Goal: Answer question/provide support: Answer question/provide support

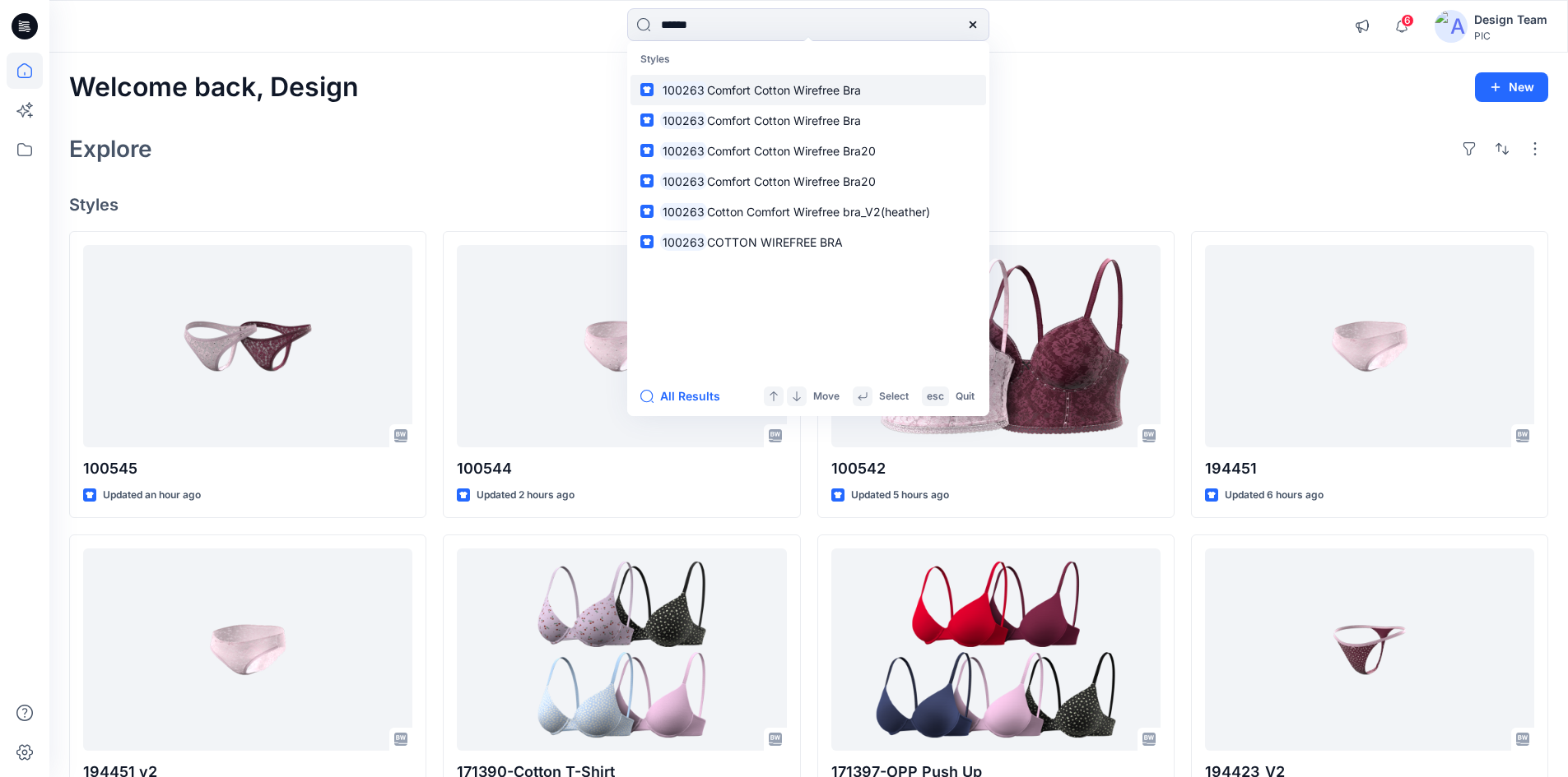
type input "******"
click at [740, 83] on span "Comfort Cotton Wirefree Bra" at bounding box center [784, 90] width 154 height 14
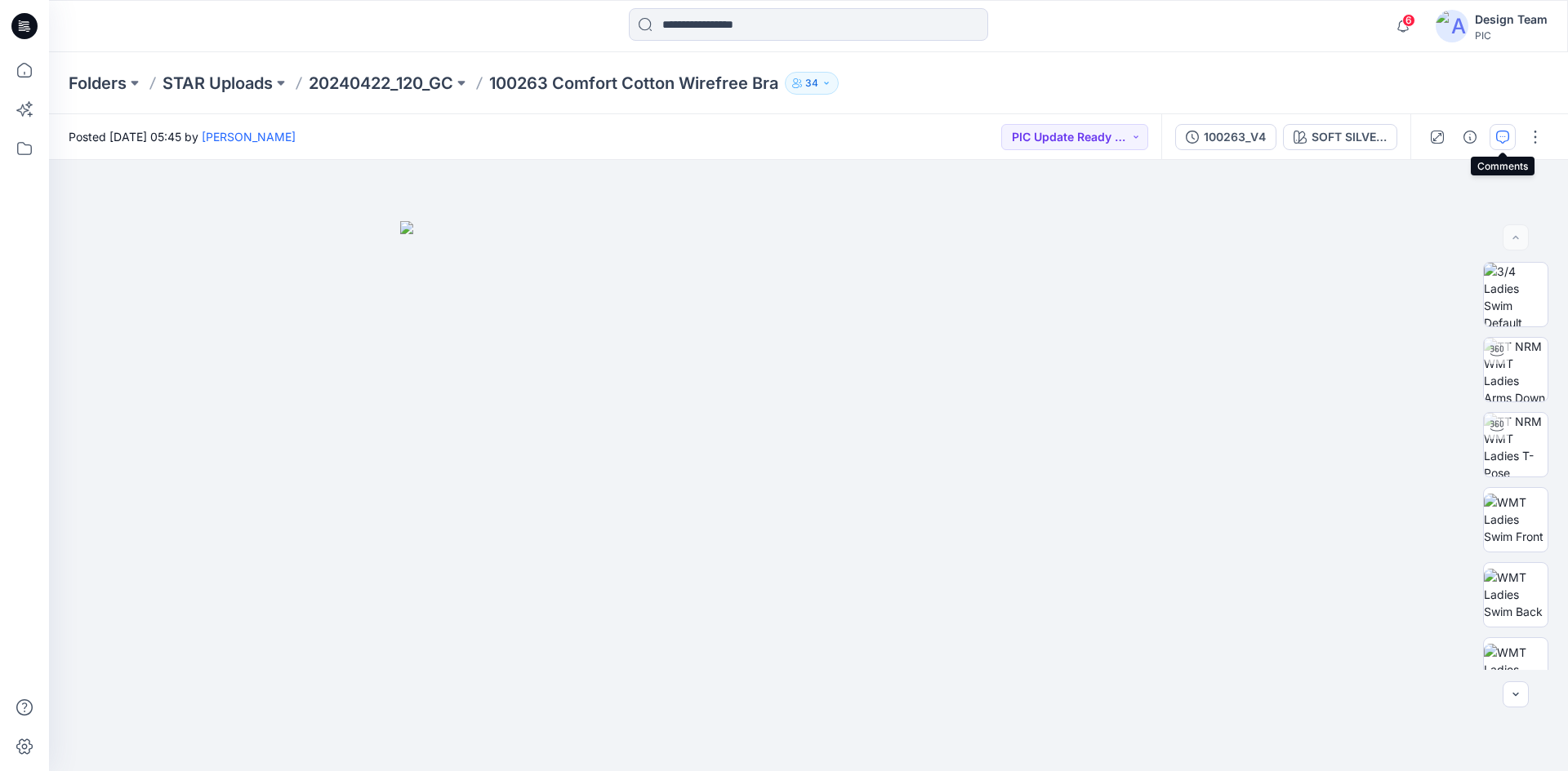
click at [1505, 138] on icon "button" at bounding box center [1502, 137] width 13 height 13
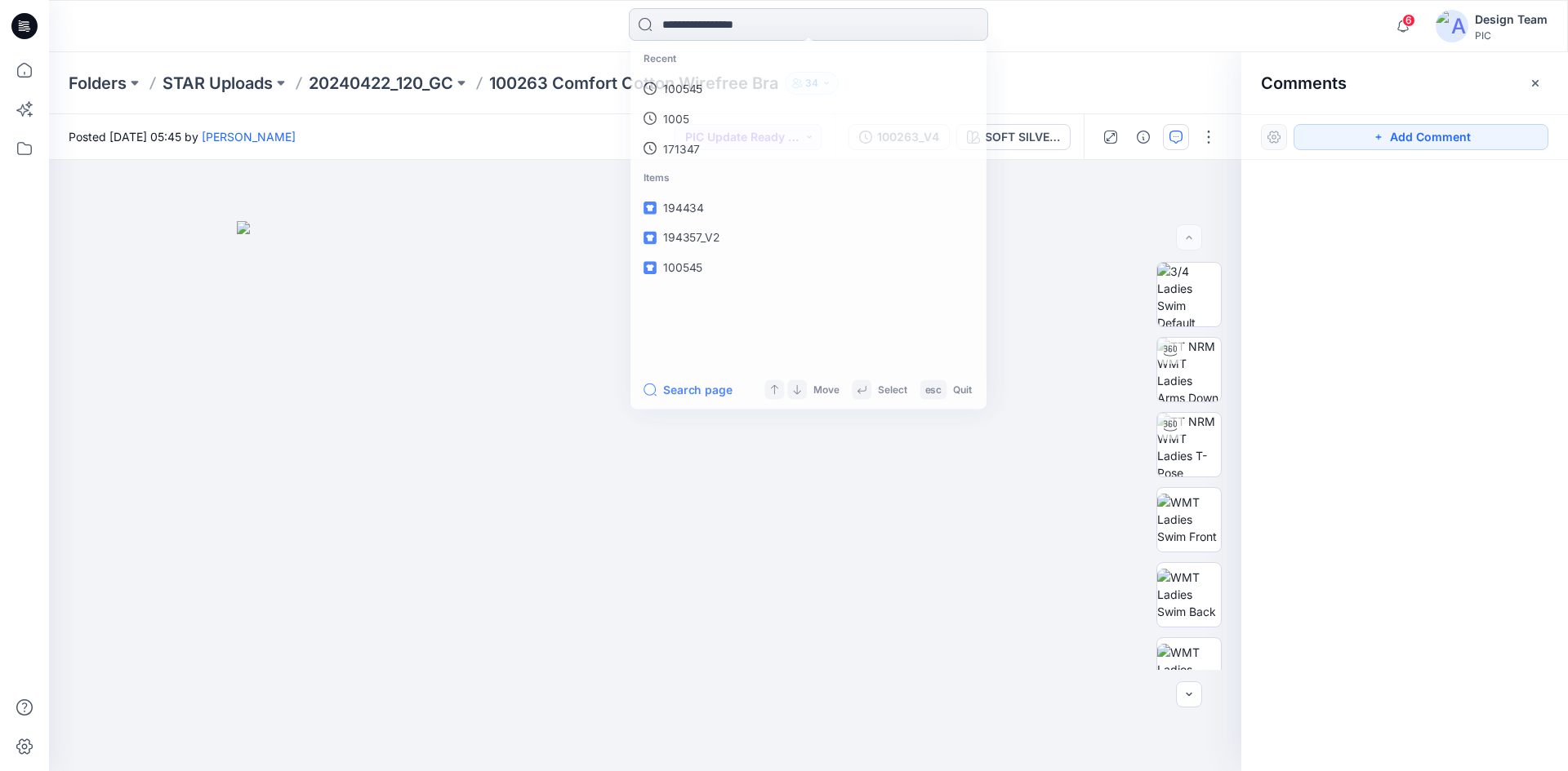
click at [734, 24] on input at bounding box center [808, 24] width 359 height 33
click at [727, 85] on link "100263" at bounding box center [808, 89] width 353 height 30
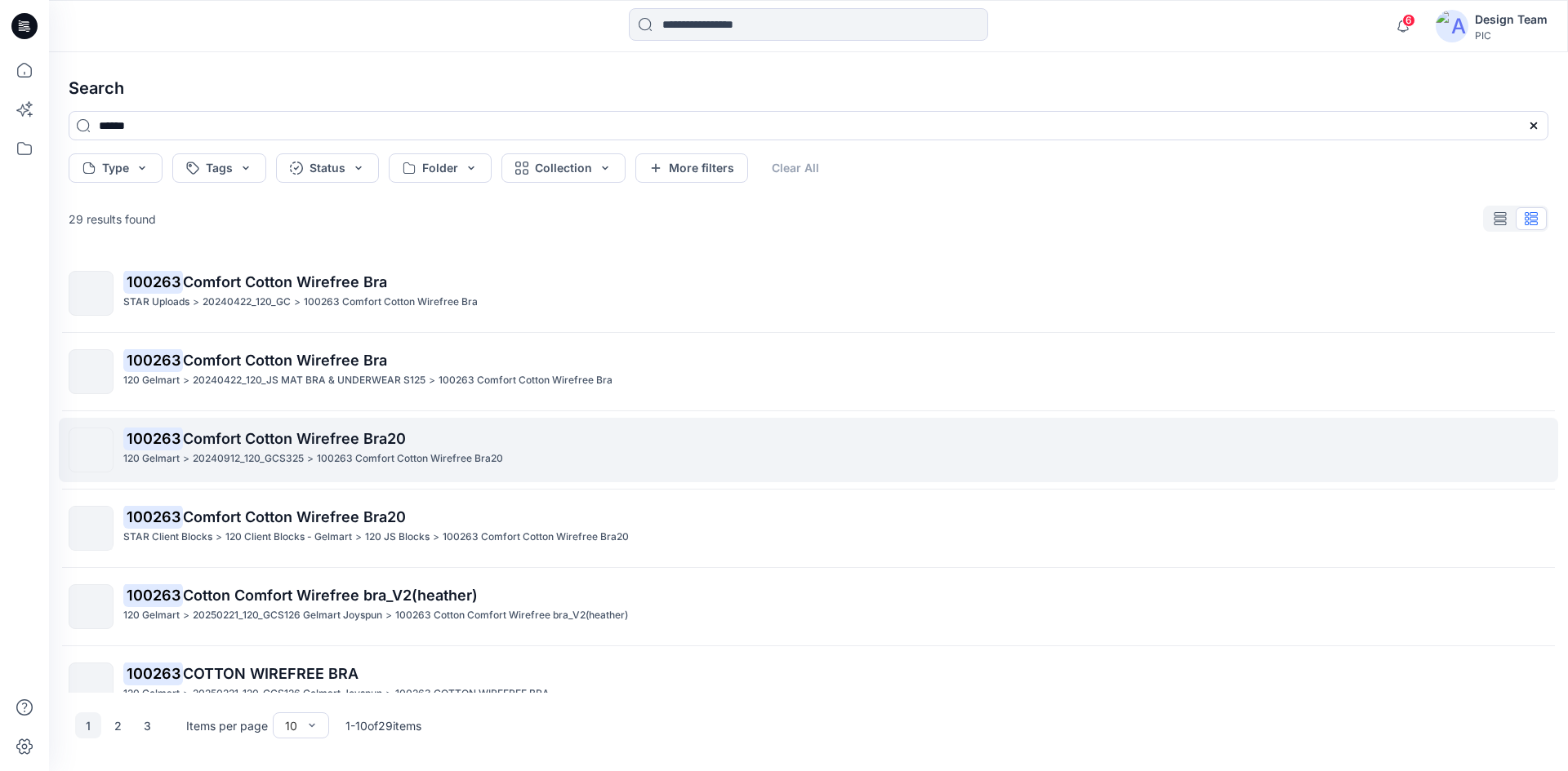
click at [511, 448] on p "100263 Comfort Cotton Wirefree Bra20" at bounding box center [835, 439] width 1424 height 23
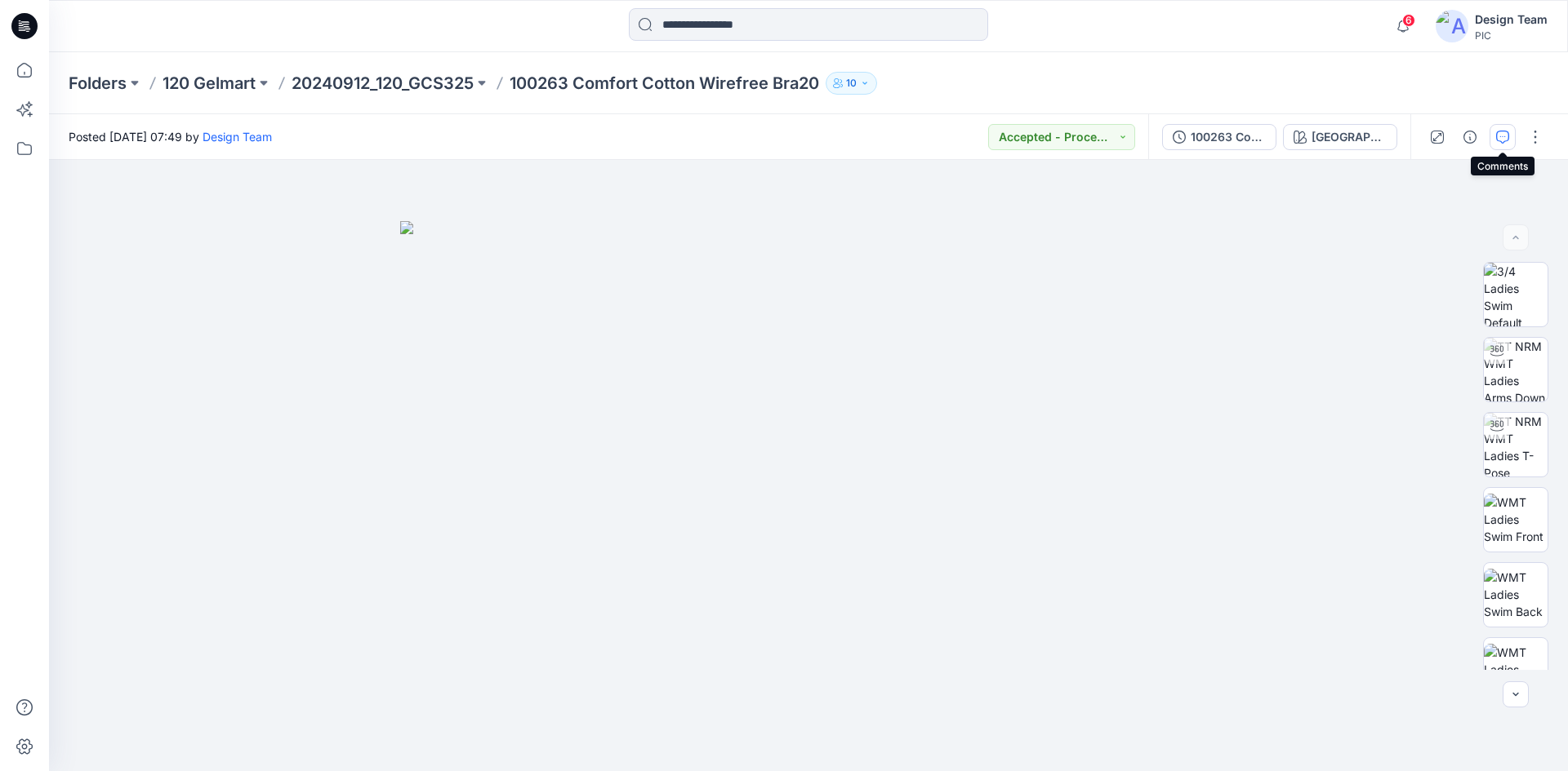
click at [1507, 139] on icon "button" at bounding box center [1502, 137] width 13 height 13
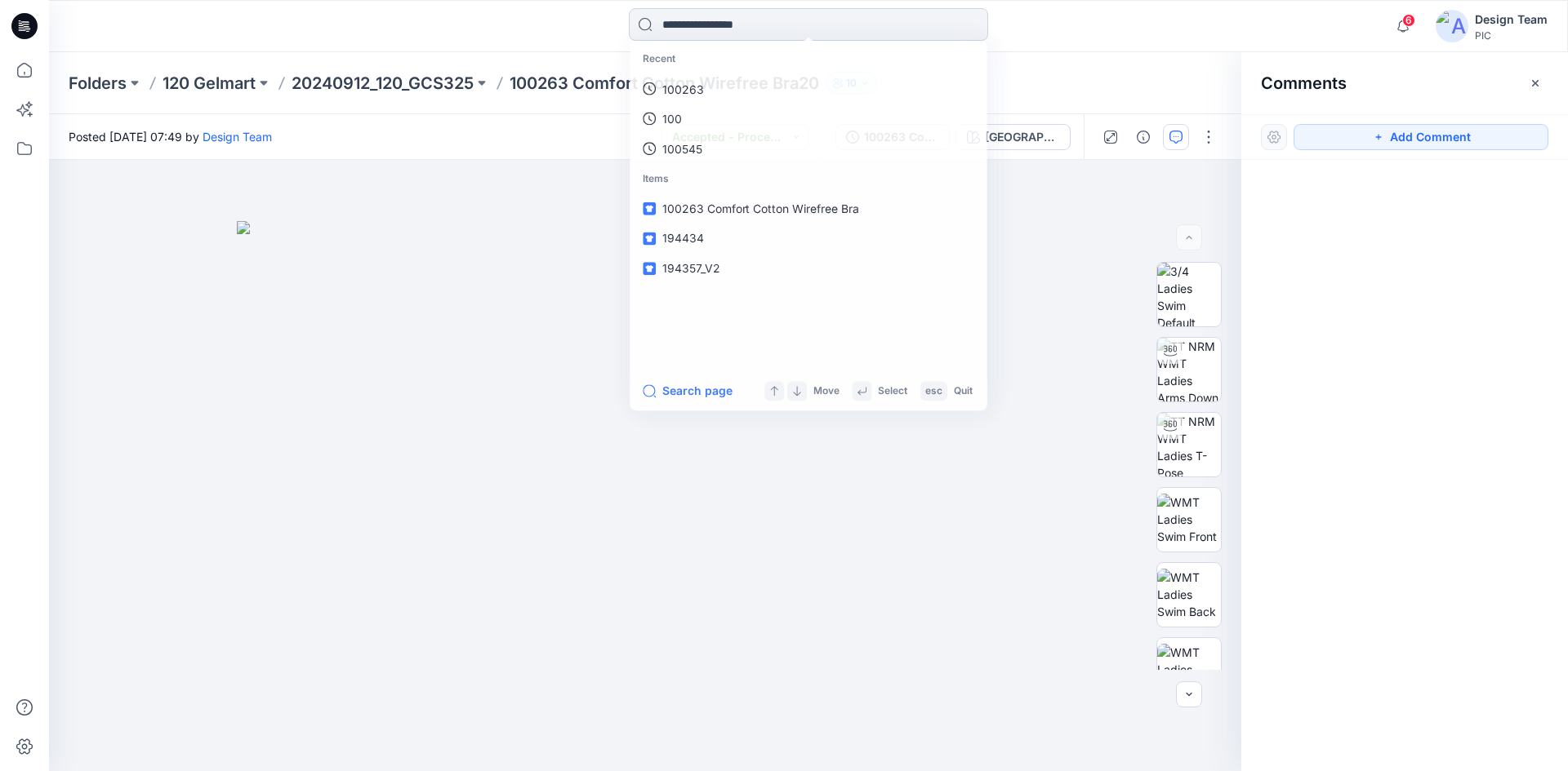
click at [724, 19] on input at bounding box center [808, 24] width 359 height 33
click at [703, 96] on link "100263" at bounding box center [808, 89] width 353 height 30
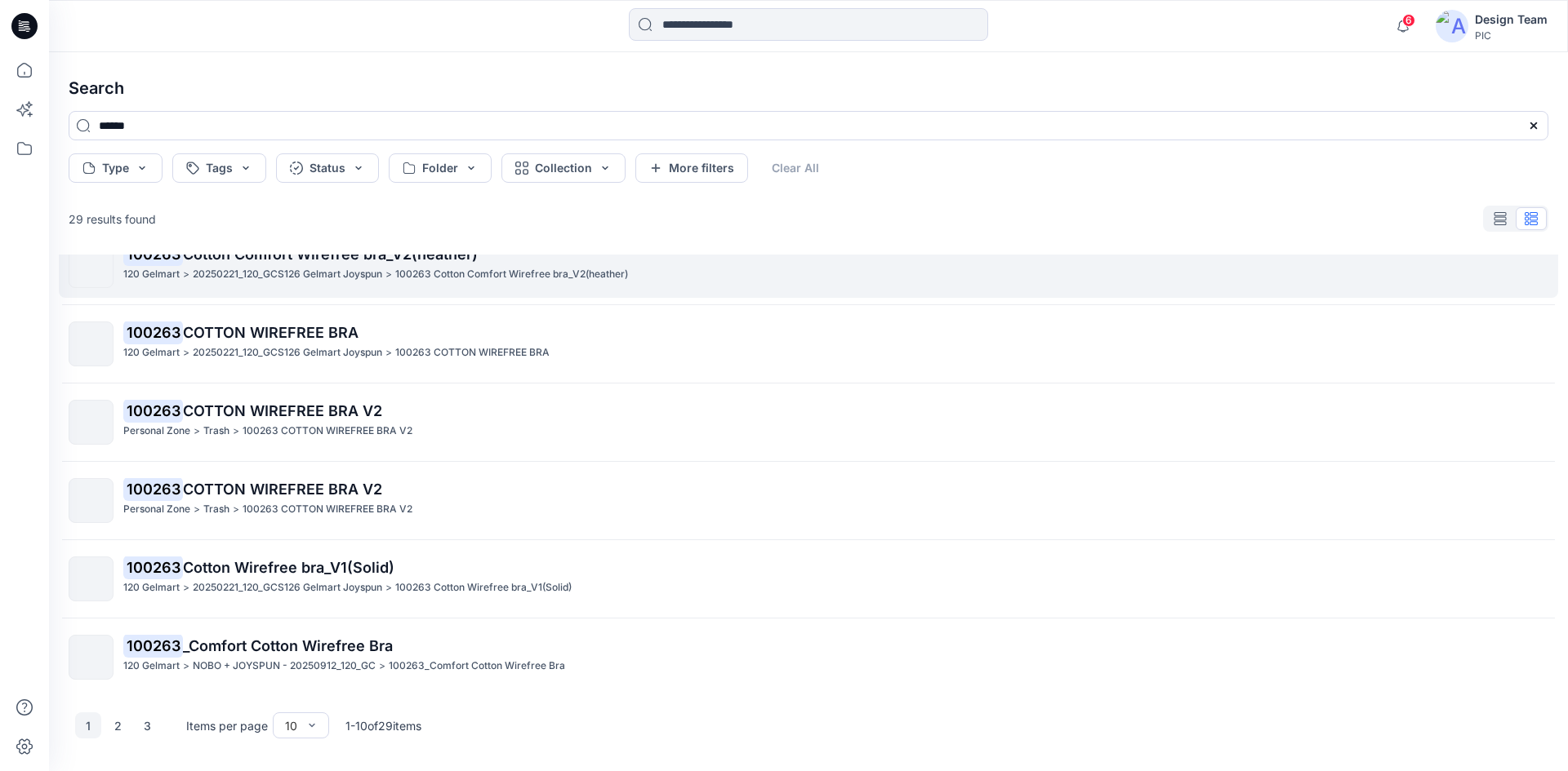
scroll to position [345, 0]
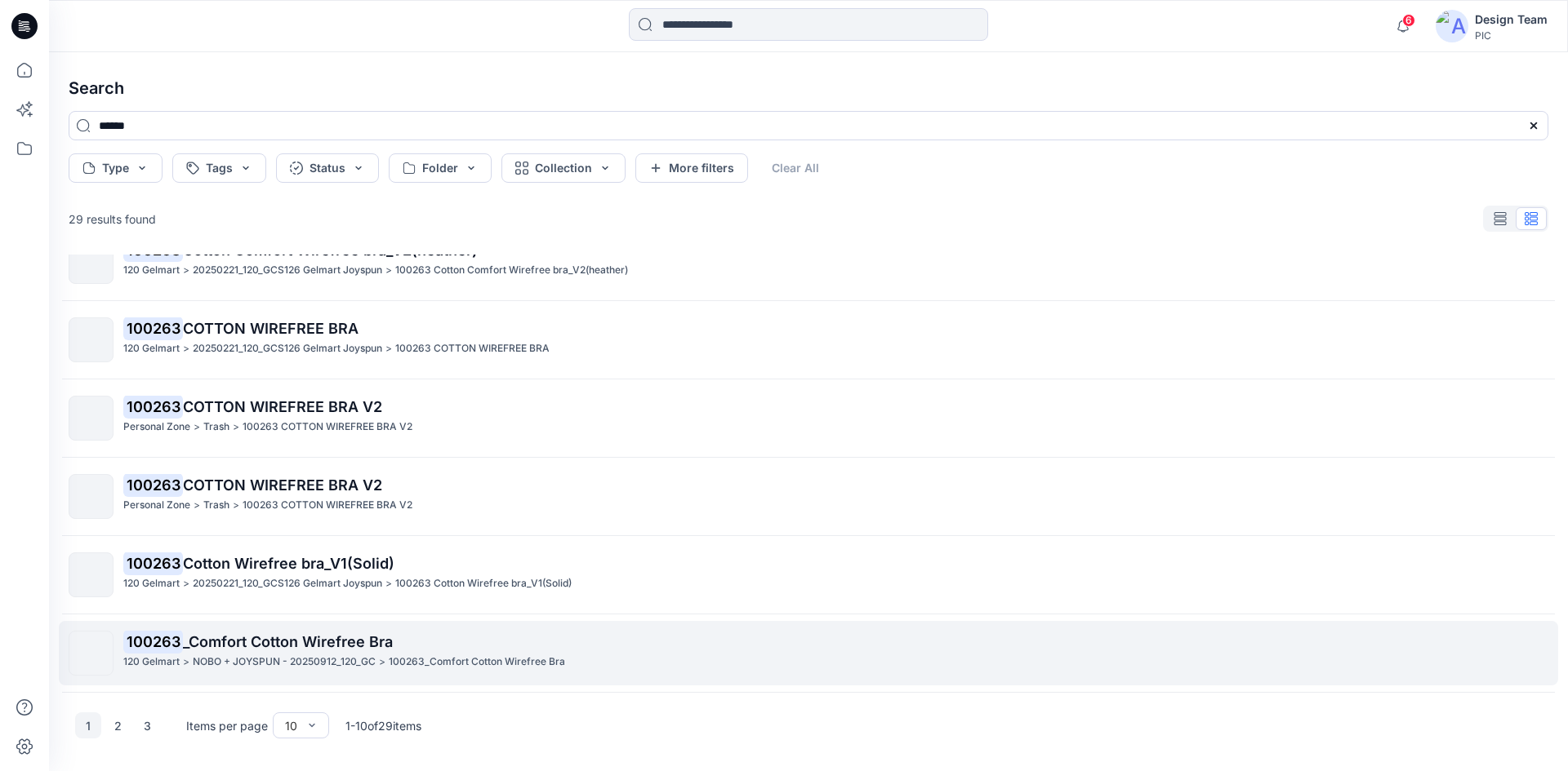
click at [450, 657] on p "100263_Comfort Cotton Wirefree Bra" at bounding box center [477, 662] width 177 height 17
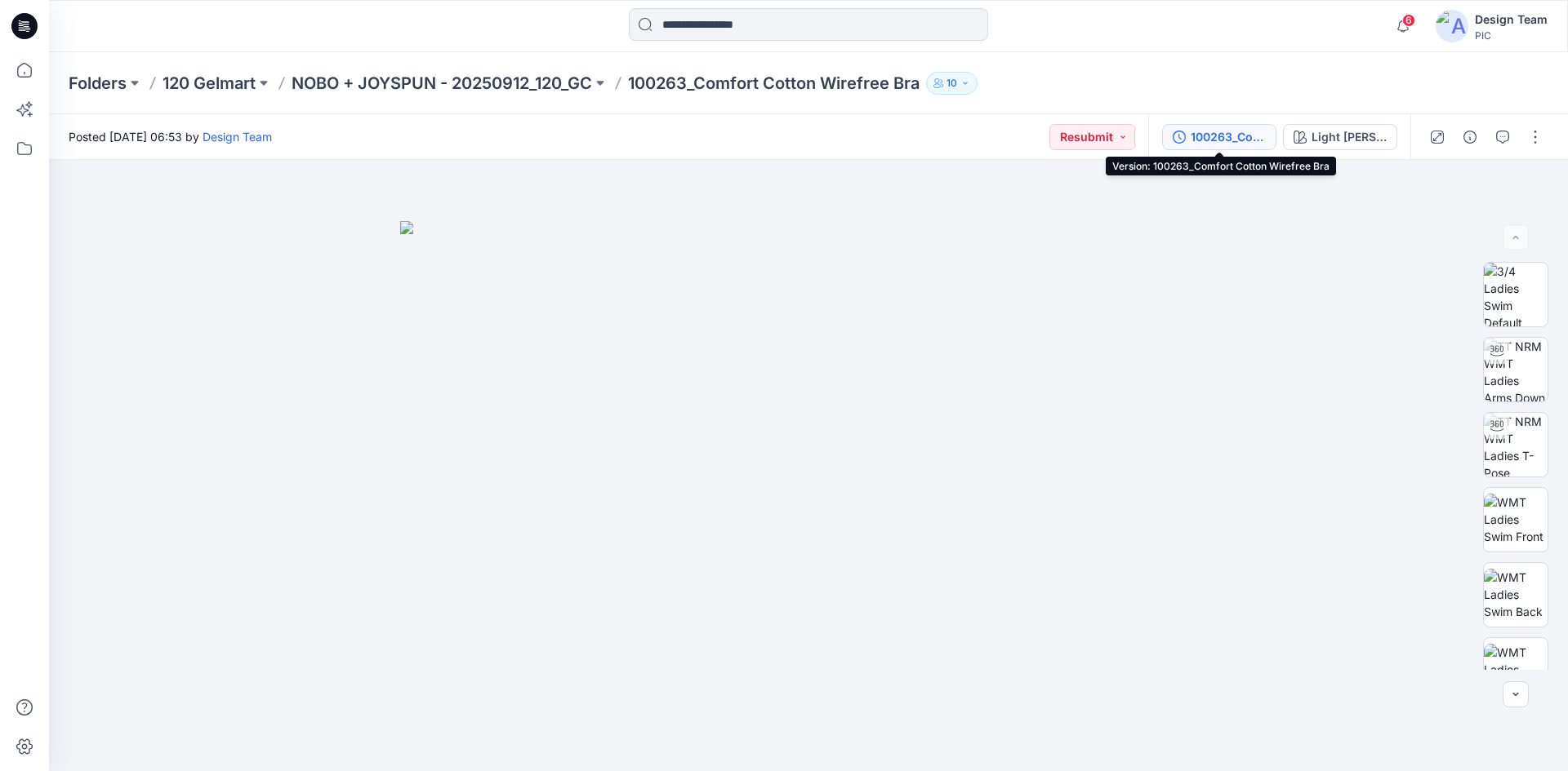
click at [1243, 144] on div "100263_Comfort Cotton Wirefree Bra" at bounding box center [1228, 136] width 75 height 18
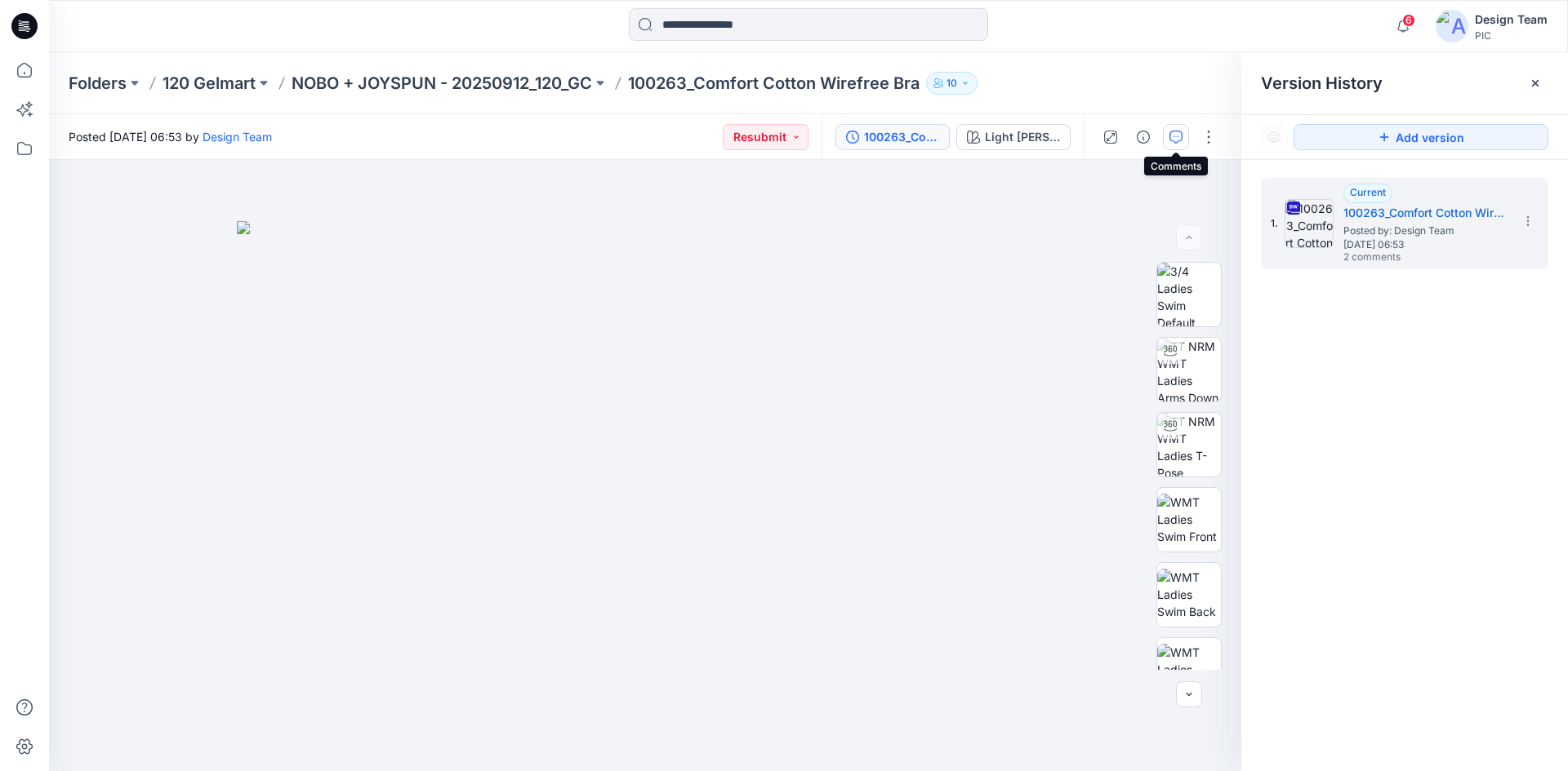
click at [1173, 139] on icon "button" at bounding box center [1176, 137] width 13 height 13
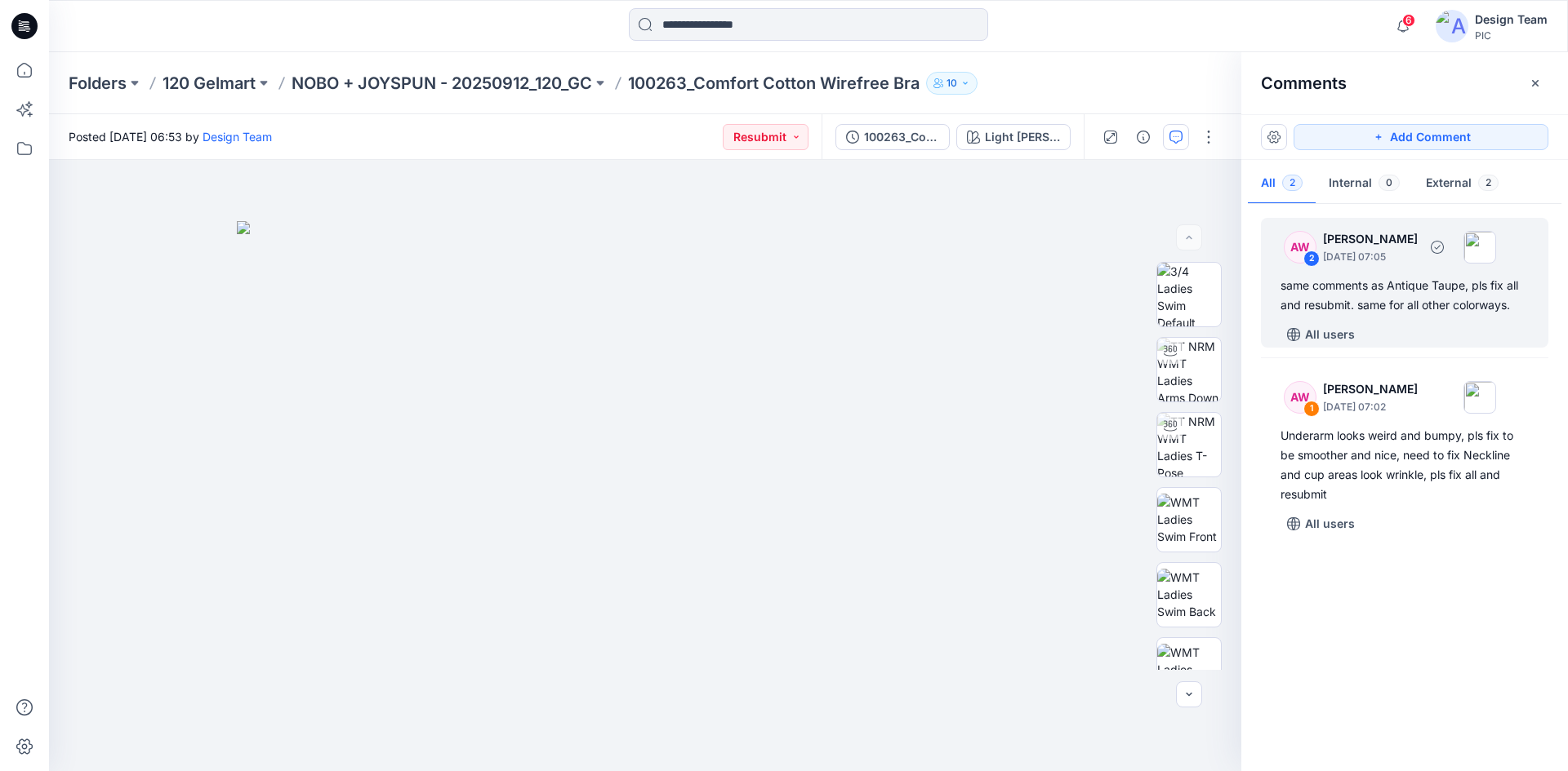
click at [1354, 307] on div "same comments as Antique Taupe, pls fix all and resubmit. same for all other co…" at bounding box center [1404, 295] width 248 height 39
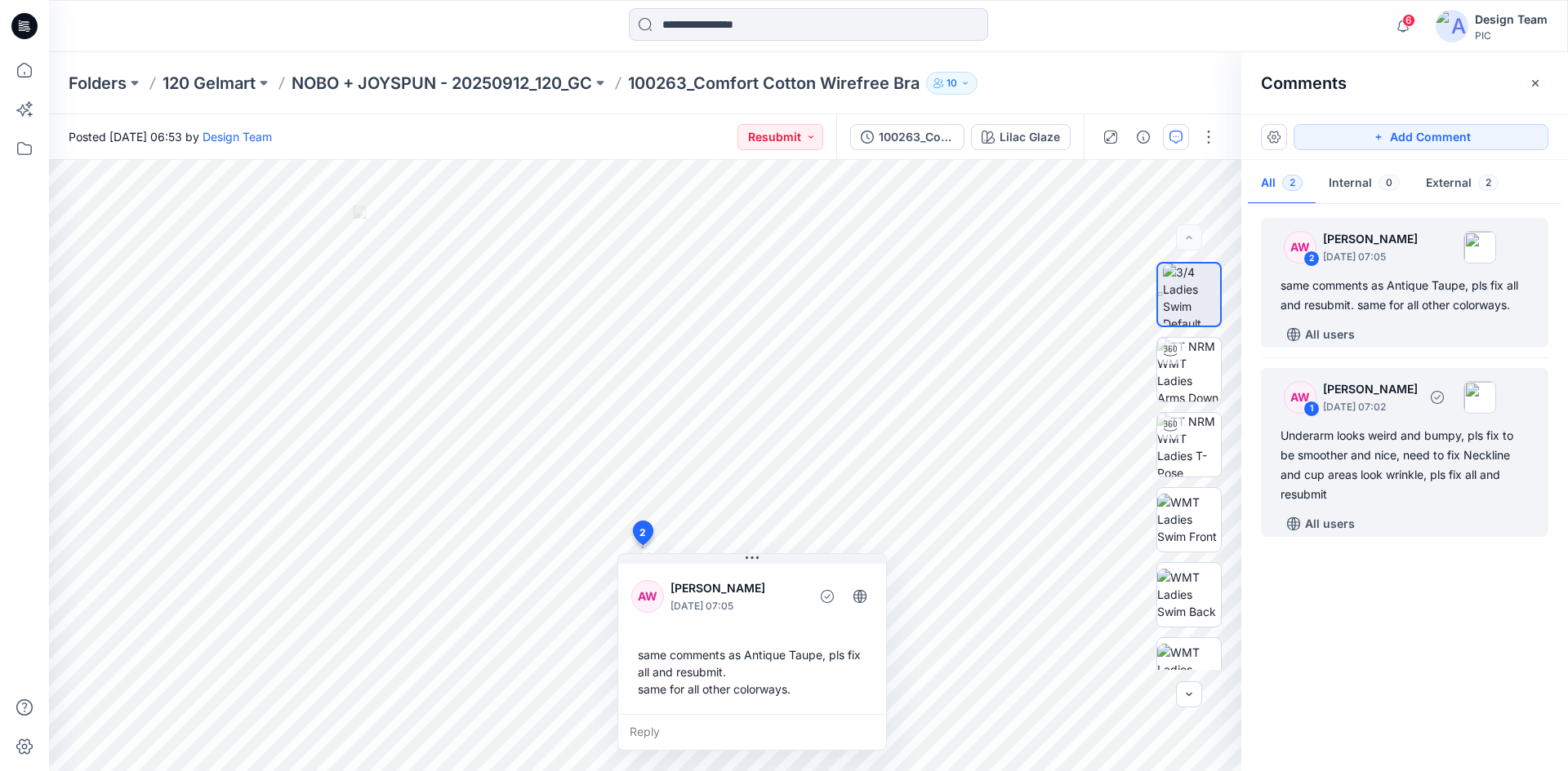
click at [1437, 465] on div "Underarm looks weird and bumpy, pls fix to be smoother and nice, need to fix Ne…" at bounding box center [1404, 464] width 248 height 78
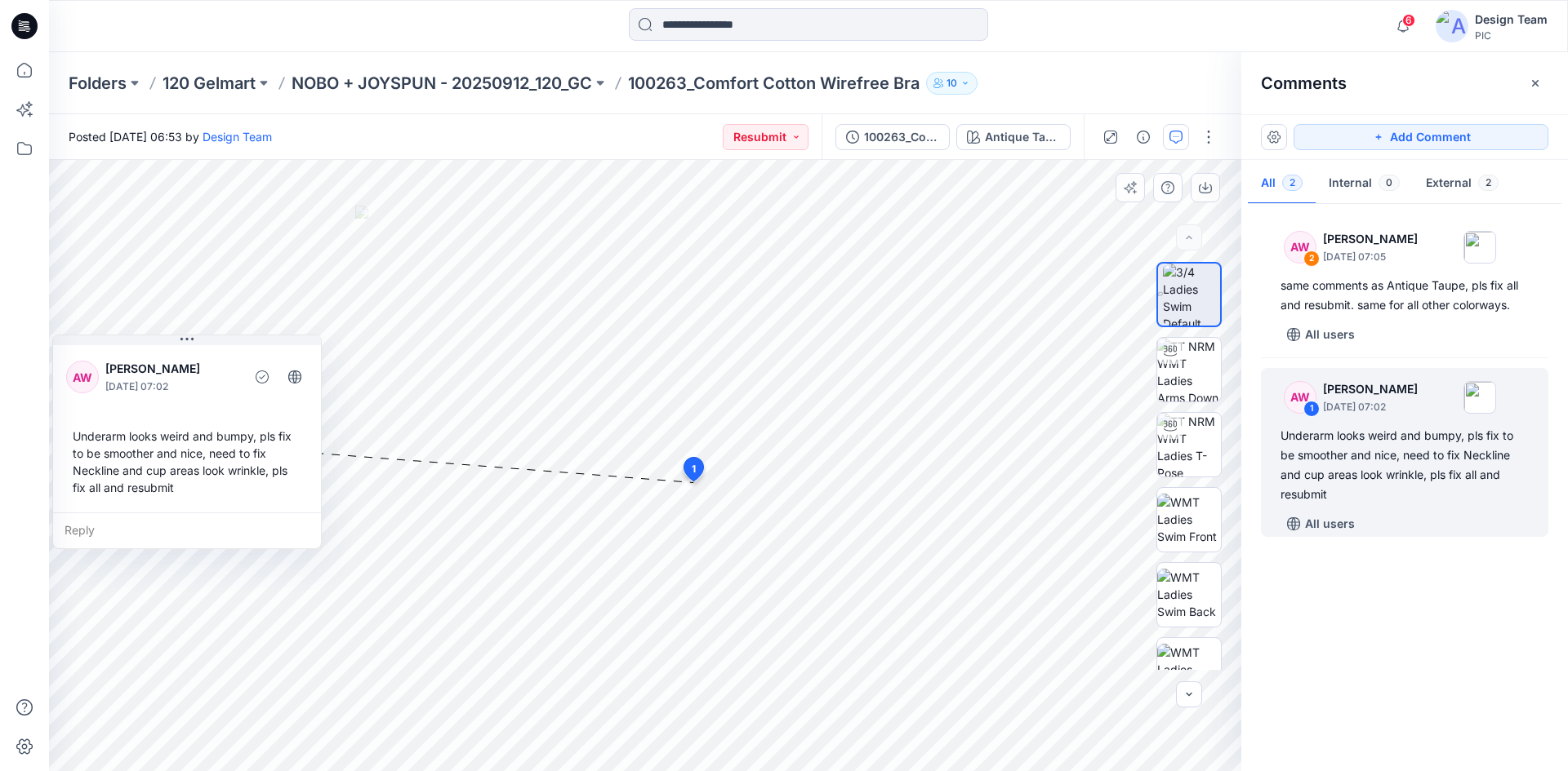
drag, startPoint x: 827, startPoint y: 618, endPoint x: 94, endPoint y: 463, distance: 749.2
click at [94, 463] on div "Underarm looks weird and bumpy, pls fix to be smoother and nice, need to fix Ne…" at bounding box center [186, 462] width 242 height 82
click at [1220, 135] on button "button" at bounding box center [1209, 137] width 26 height 26
